Goal: Navigation & Orientation: Find specific page/section

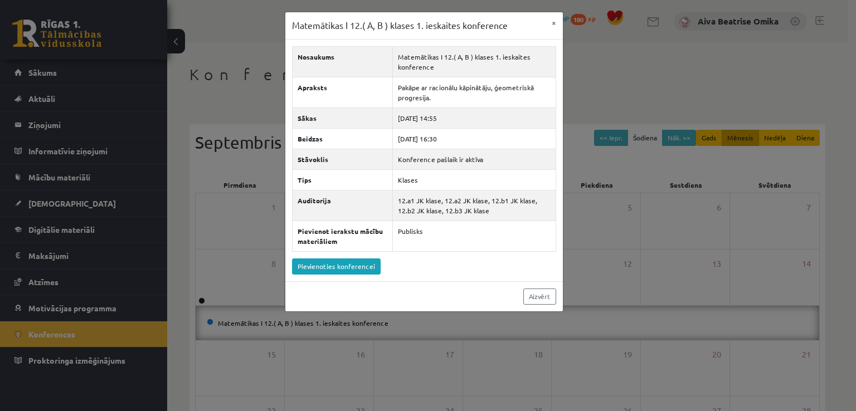
click at [5, 95] on div "Matemātikas I 12.( A, B ) klases 1. ieskaites konference × Nosaukums Matemātika…" at bounding box center [428, 205] width 856 height 411
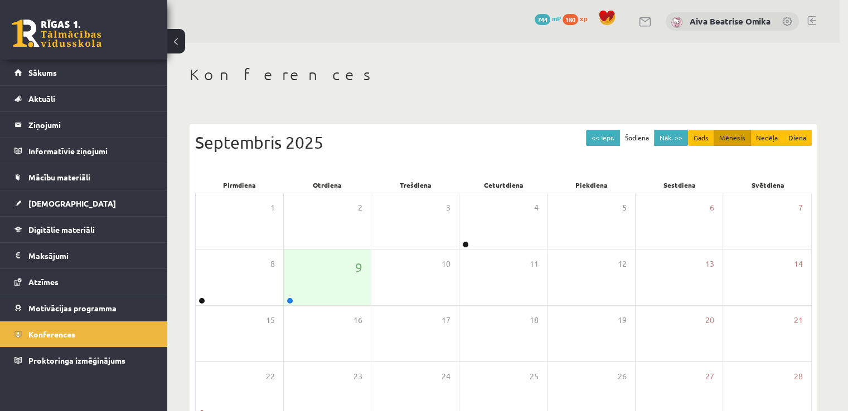
click at [74, 59] on div "0 Dāvanas 744 mP 180 xp" at bounding box center [83, 30] width 167 height 60
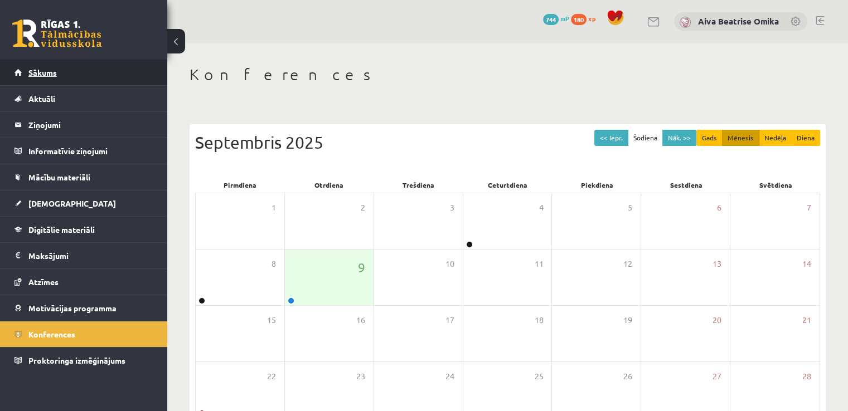
click at [74, 67] on link "Sākums" at bounding box center [83, 73] width 139 height 26
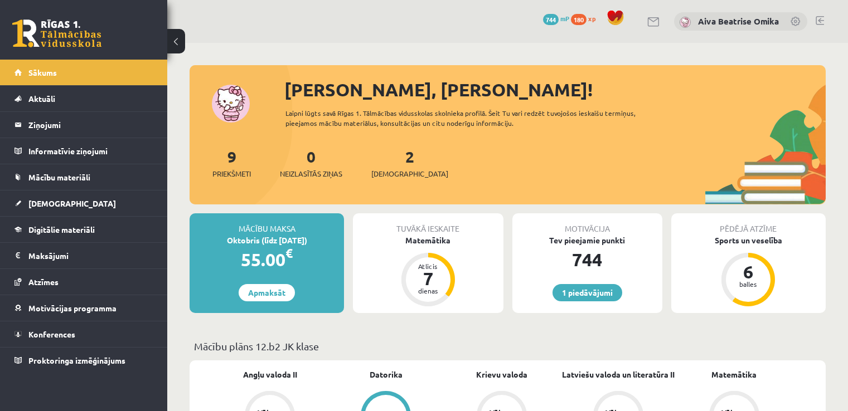
scroll to position [223, 0]
